Goal: Find specific page/section: Find specific page/section

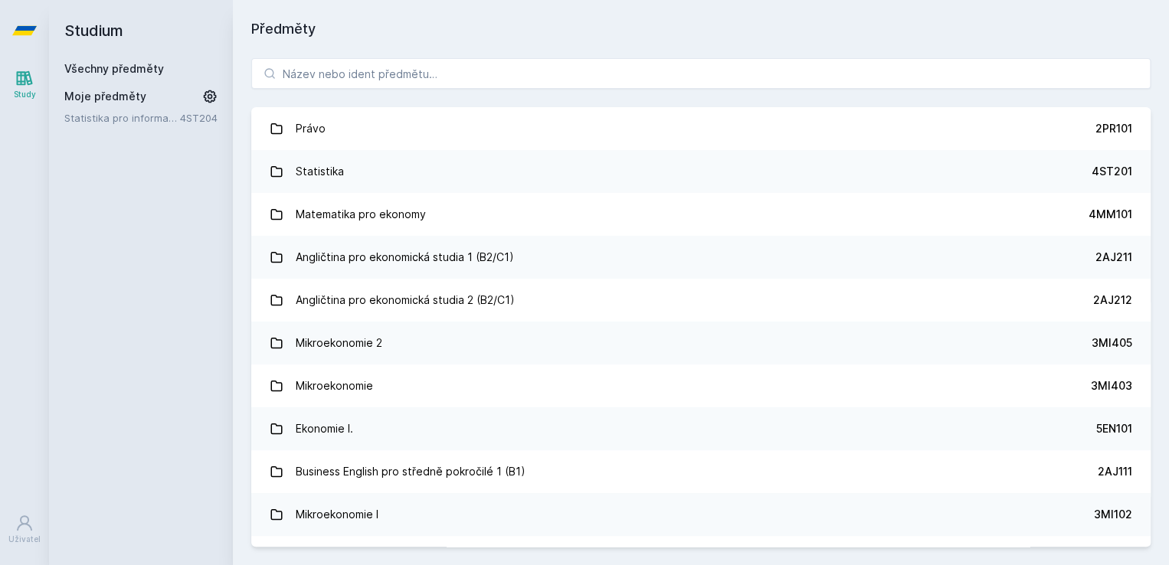
click at [605, 52] on div "Právo 2PR101 Statistika 4ST201 Matematika pro ekonomy 4MM101 Angličtina pro eko…" at bounding box center [701, 303] width 936 height 526
click at [595, 70] on input "search" at bounding box center [700, 73] width 899 height 31
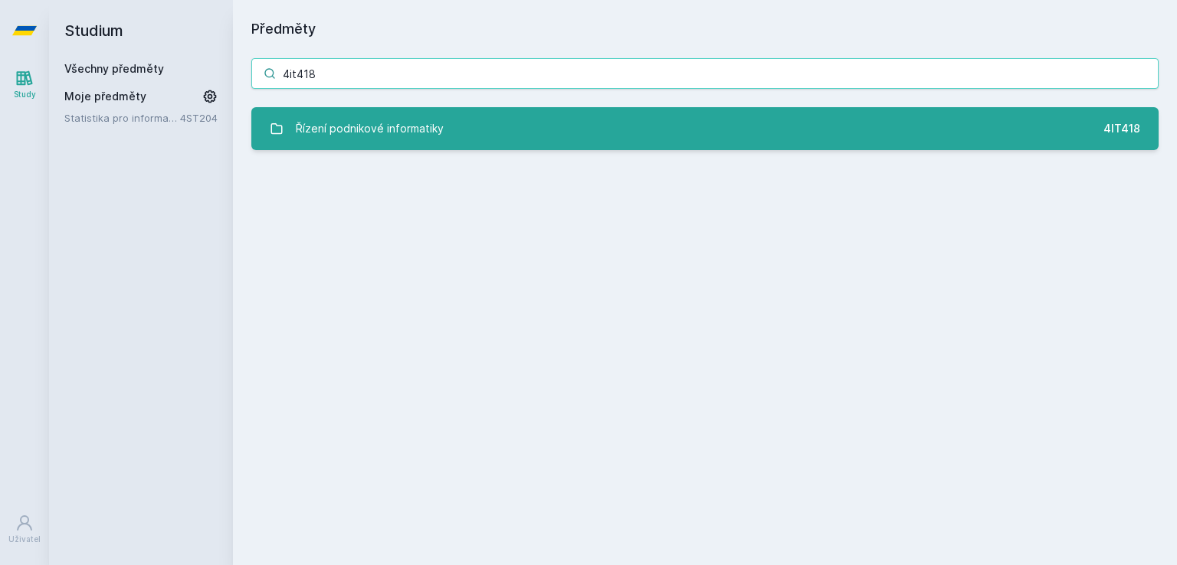
type input "4it418"
click at [421, 117] on div "Řízení podnikové informatiky" at bounding box center [370, 128] width 148 height 31
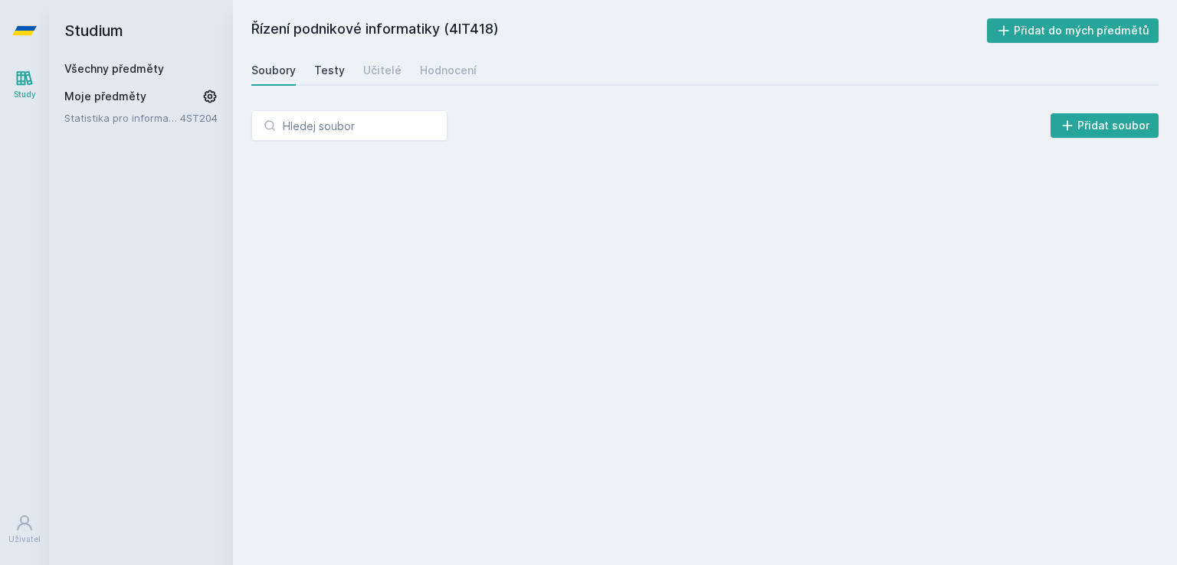
click at [314, 67] on div "Testy" at bounding box center [329, 70] width 31 height 15
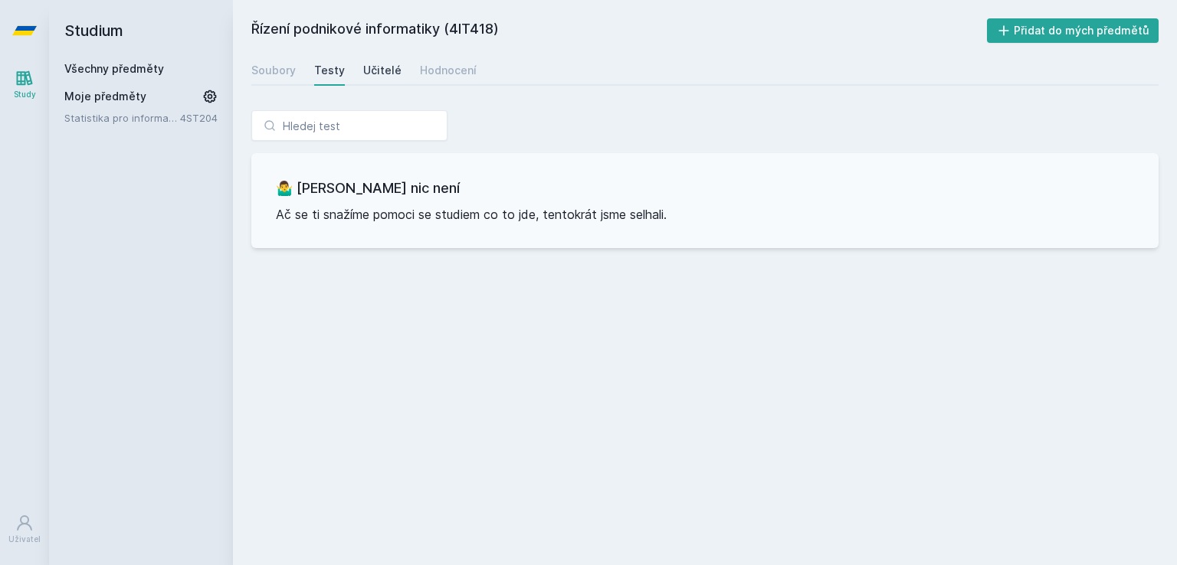
click at [363, 65] on div "Učitelé" at bounding box center [382, 70] width 38 height 15
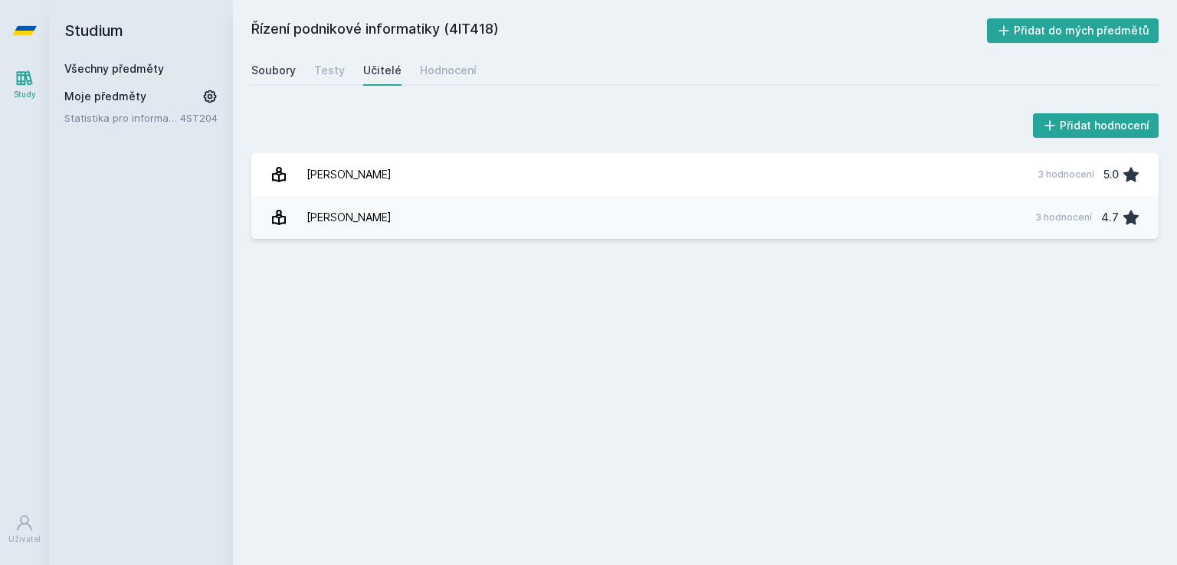
click at [270, 77] on div "Soubory" at bounding box center [273, 70] width 44 height 15
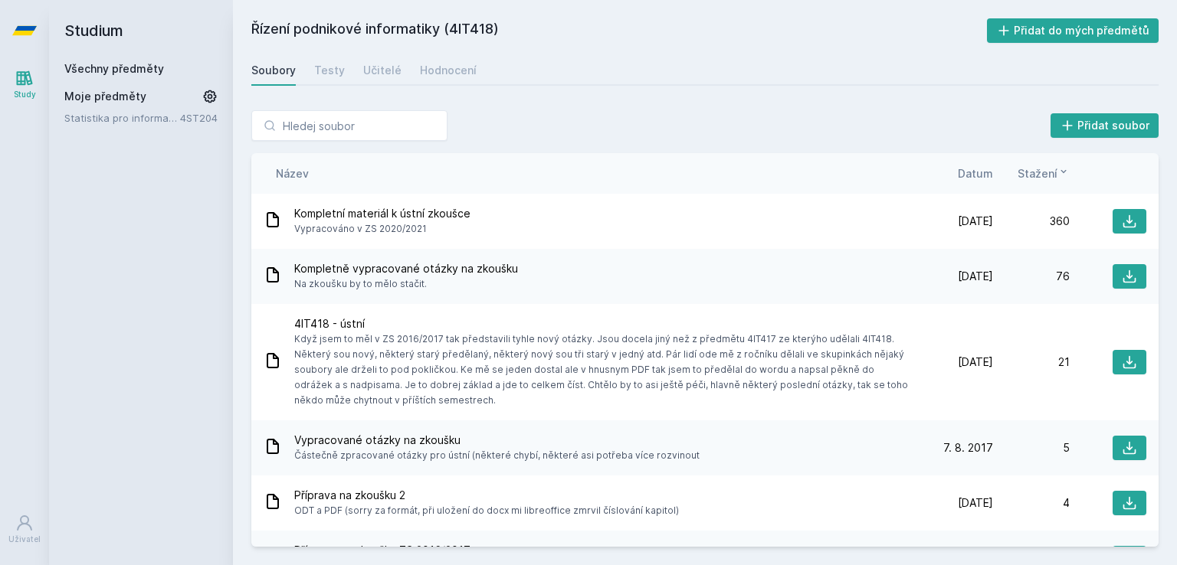
click at [378, 87] on div "Řízení podnikové informatiky (4IT418) Přidat do mých předmětů [GEOGRAPHIC_DATA]…" at bounding box center [704, 282] width 907 height 529
click at [376, 79] on link "Učitelé" at bounding box center [382, 70] width 38 height 31
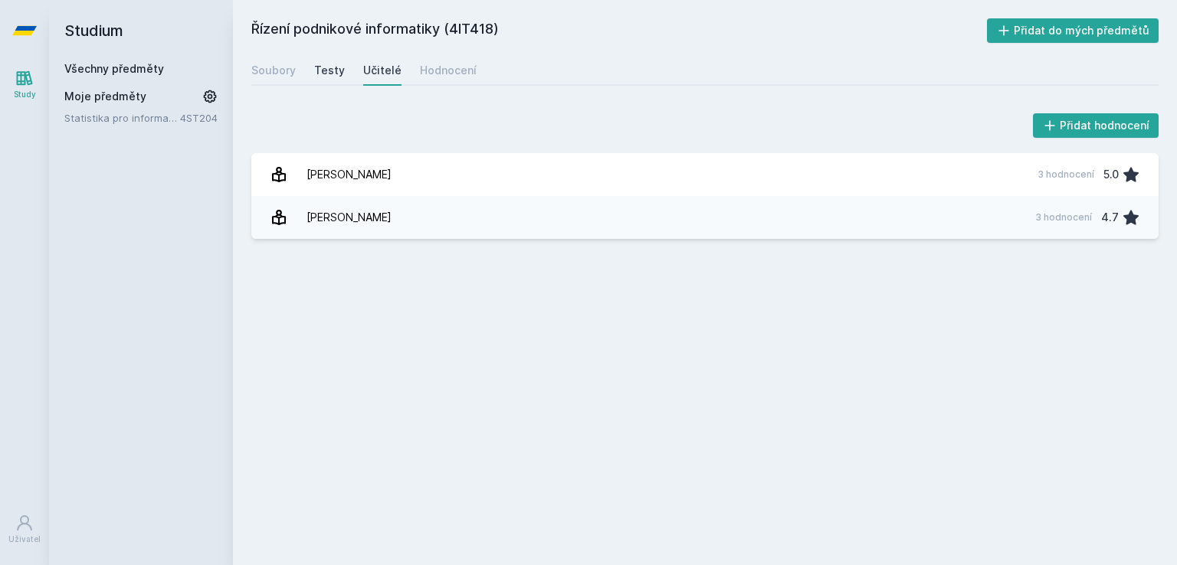
click at [334, 73] on div "Testy" at bounding box center [329, 70] width 31 height 15
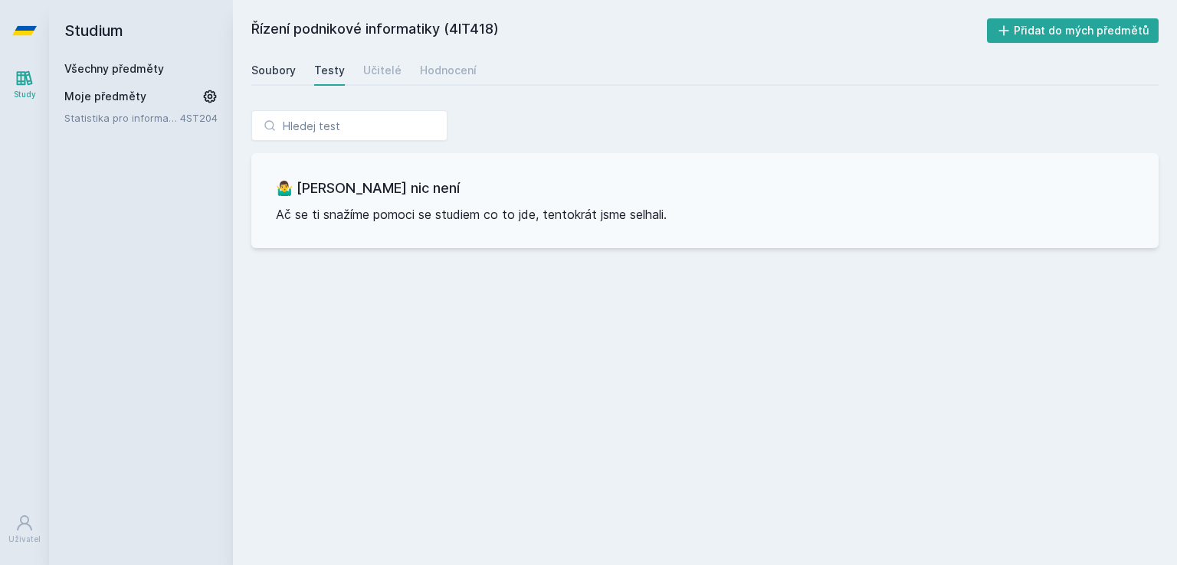
click at [292, 64] on div "Soubory" at bounding box center [273, 70] width 44 height 15
